Goal: Transaction & Acquisition: Purchase product/service

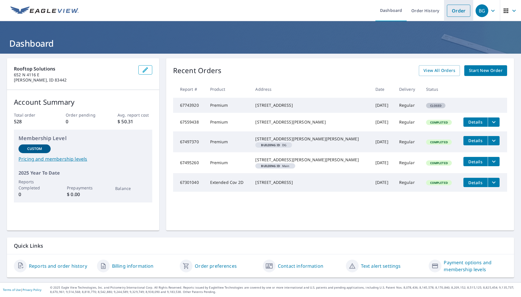
click at [460, 12] on link "Order" at bounding box center [458, 11] width 23 height 12
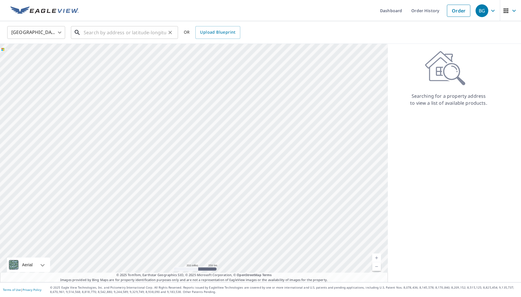
click at [133, 36] on input "text" at bounding box center [125, 32] width 83 height 16
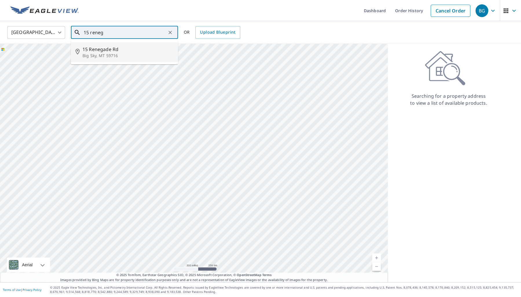
click at [137, 53] on p "Big Sky, MT 59716" at bounding box center [128, 56] width 91 height 6
type input "[STREET_ADDRESS]"
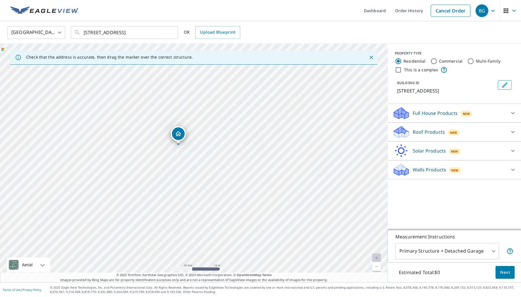
click at [512, 131] on icon at bounding box center [513, 131] width 7 height 7
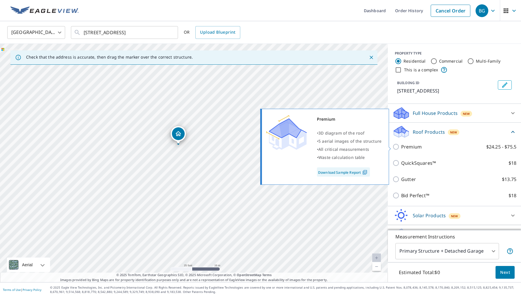
click at [399, 147] on input "Premium $24.25 - $75.5" at bounding box center [397, 146] width 9 height 7
checkbox input "true"
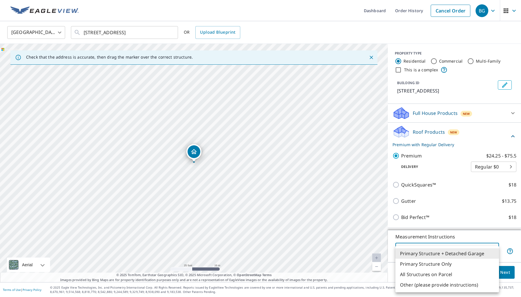
click at [481, 250] on body "BG BG Dashboard Order History Cancel Order BG United States US ​ 15 Renegade Rd…" at bounding box center [260, 148] width 521 height 297
click at [456, 263] on li "Primary Structure Only" at bounding box center [448, 263] width 104 height 10
type input "2"
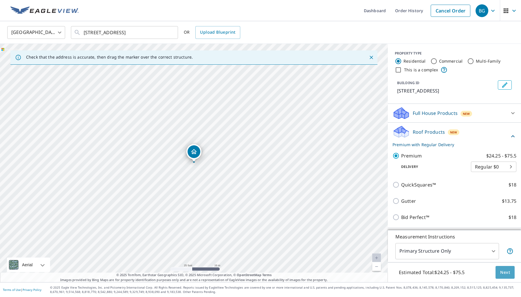
click at [506, 272] on span "Next" at bounding box center [505, 271] width 10 height 7
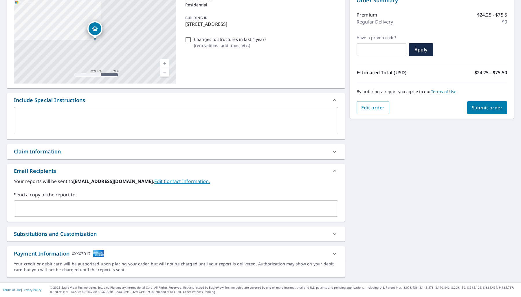
scroll to position [66, 0]
click at [23, 231] on div "Substitutions and Customization" at bounding box center [55, 234] width 83 height 8
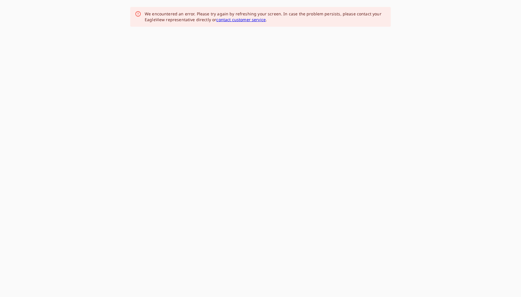
scroll to position [0, 0]
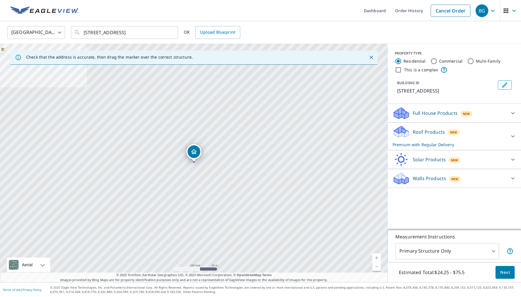
click at [515, 134] on icon at bounding box center [513, 136] width 7 height 7
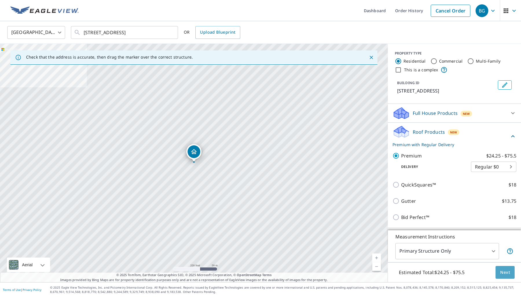
click at [502, 272] on span "Next" at bounding box center [505, 271] width 10 height 7
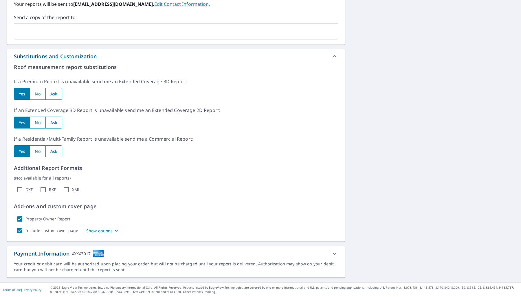
scroll to position [243, 0]
click at [19, 219] on input "Property Owner Report" at bounding box center [20, 219] width 12 height 12
checkbox input "false"
checkbox input "true"
click at [19, 229] on input "Include custom cover page" at bounding box center [20, 230] width 12 height 12
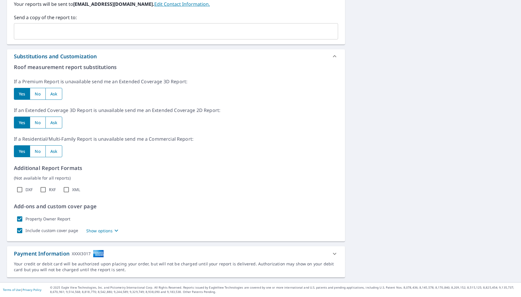
scroll to position [243, 0]
click at [18, 218] on input "Property Owner Report" at bounding box center [20, 219] width 12 height 12
checkbox input "false"
click at [19, 230] on input "Include custom cover page" at bounding box center [20, 230] width 12 height 12
checkbox input "false"
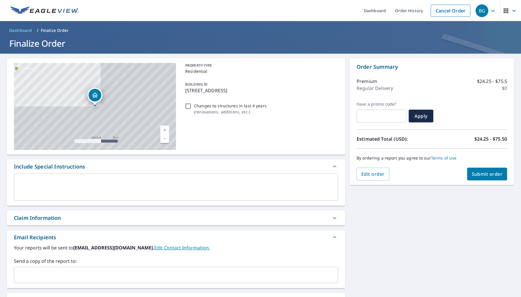
scroll to position [0, 0]
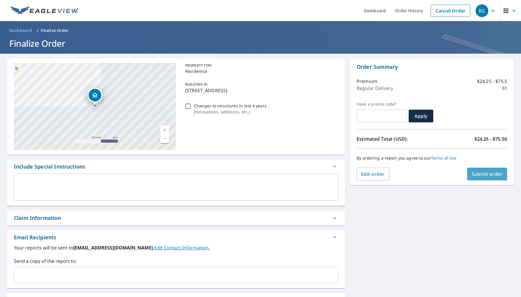
click at [483, 173] on span "Submit order" at bounding box center [487, 174] width 31 height 6
